Goal: Find specific page/section: Find specific page/section

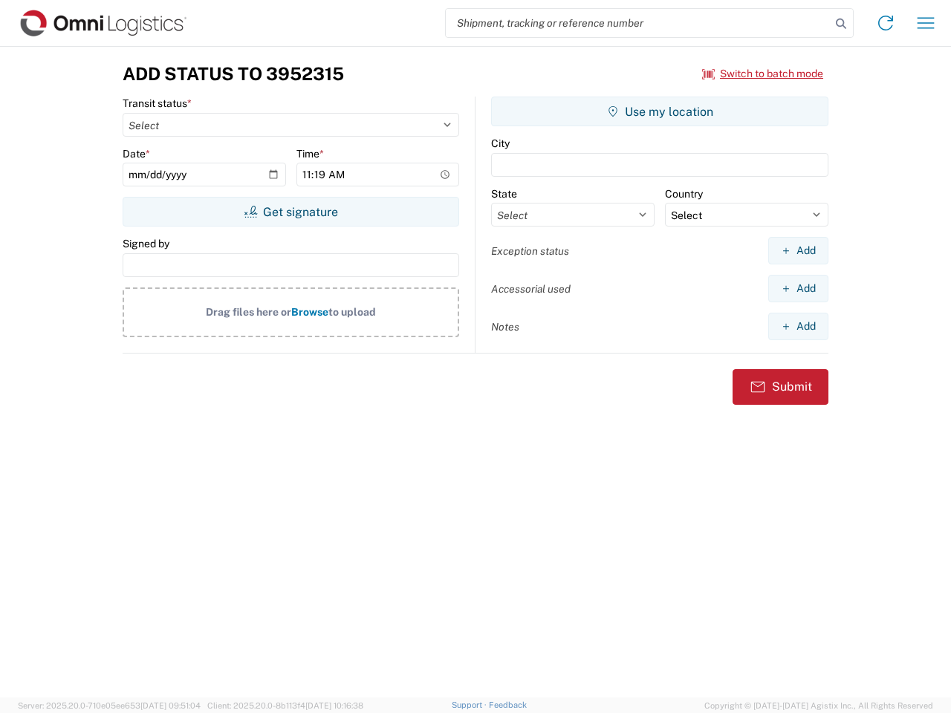
click at [638, 23] on input "search" at bounding box center [638, 23] width 385 height 28
click at [841, 24] on icon at bounding box center [841, 23] width 21 height 21
click at [885, 23] on icon at bounding box center [886, 23] width 24 height 24
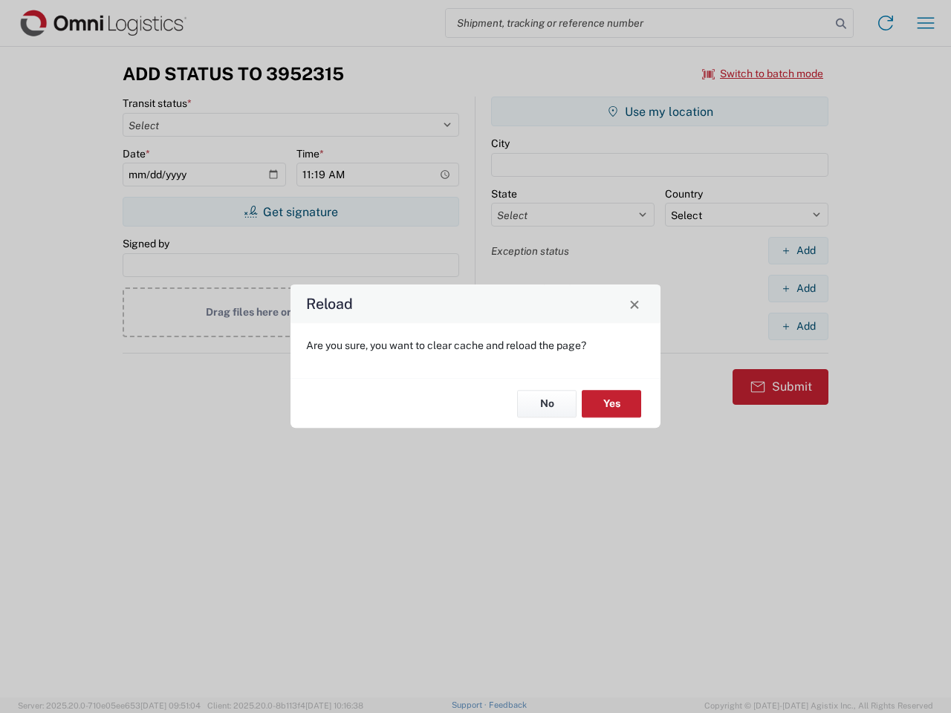
click at [926, 23] on div "Reload Are you sure, you want to clear cache and reload the page? No Yes" at bounding box center [475, 356] width 951 height 713
click at [763, 74] on div "Reload Are you sure, you want to clear cache and reload the page? No Yes" at bounding box center [475, 356] width 951 height 713
click at [290, 212] on div "Reload Are you sure, you want to clear cache and reload the page? No Yes" at bounding box center [475, 356] width 951 height 713
click at [660, 111] on div "Reload Are you sure, you want to clear cache and reload the page? No Yes" at bounding box center [475, 356] width 951 height 713
click at [798, 250] on div "Reload Are you sure, you want to clear cache and reload the page? No Yes" at bounding box center [475, 356] width 951 height 713
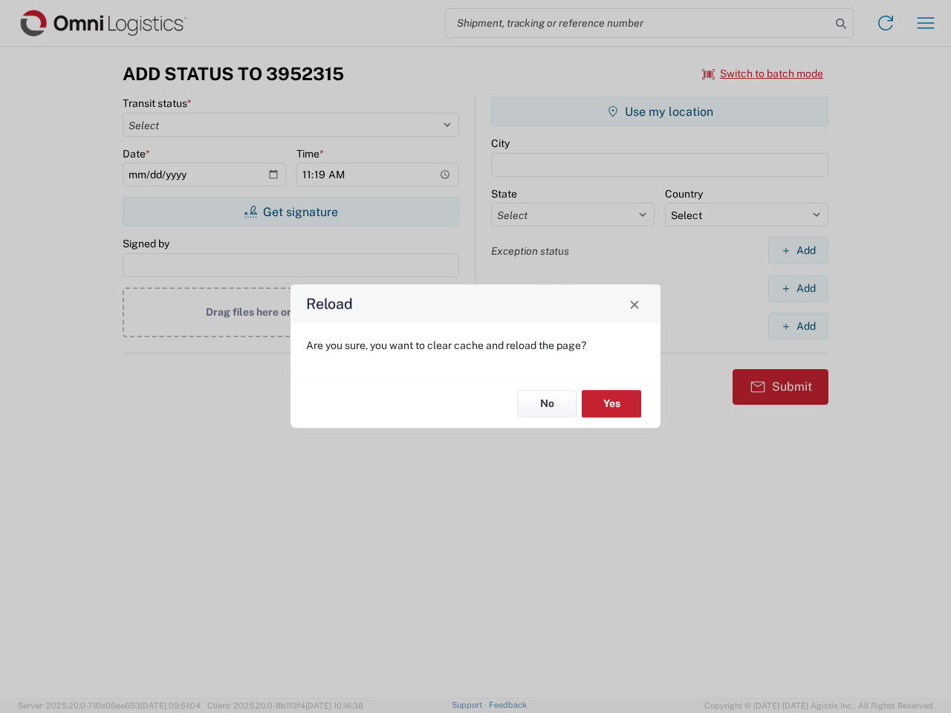
click at [798, 288] on div "Reload Are you sure, you want to clear cache and reload the page? No Yes" at bounding box center [475, 356] width 951 height 713
click at [798, 326] on div "Reload Are you sure, you want to clear cache and reload the page? No Yes" at bounding box center [475, 356] width 951 height 713
